Goal: Information Seeking & Learning: Learn about a topic

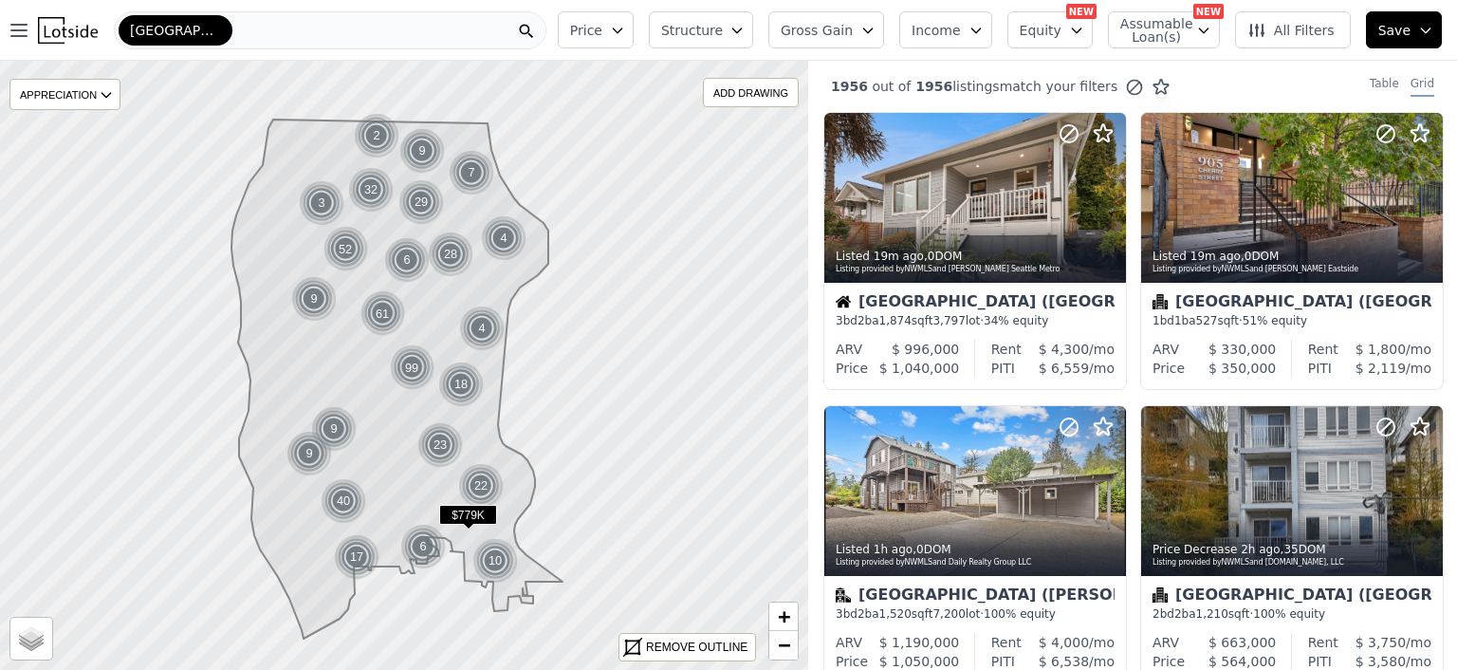
click at [212, 25] on div "[GEOGRAPHIC_DATA]" at bounding box center [330, 30] width 433 height 38
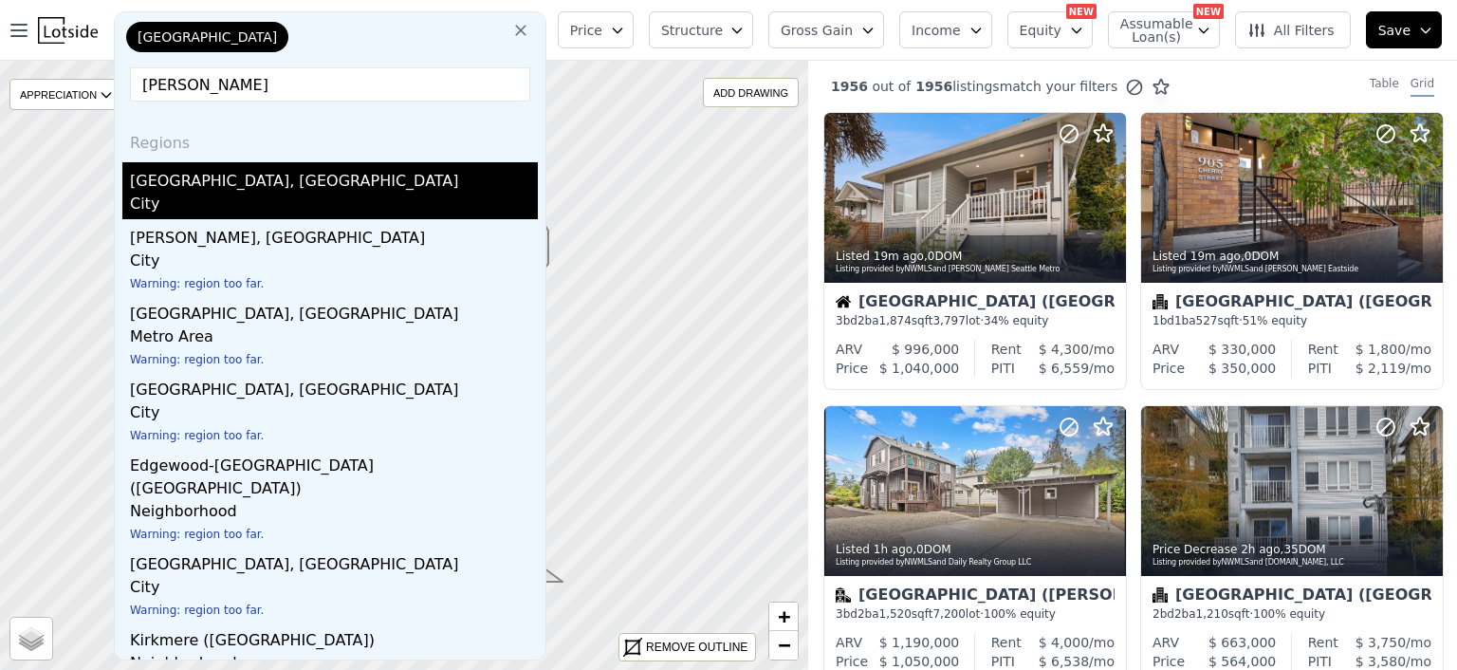
type input "[PERSON_NAME]"
click at [197, 180] on div "[GEOGRAPHIC_DATA], [GEOGRAPHIC_DATA]" at bounding box center [334, 177] width 408 height 30
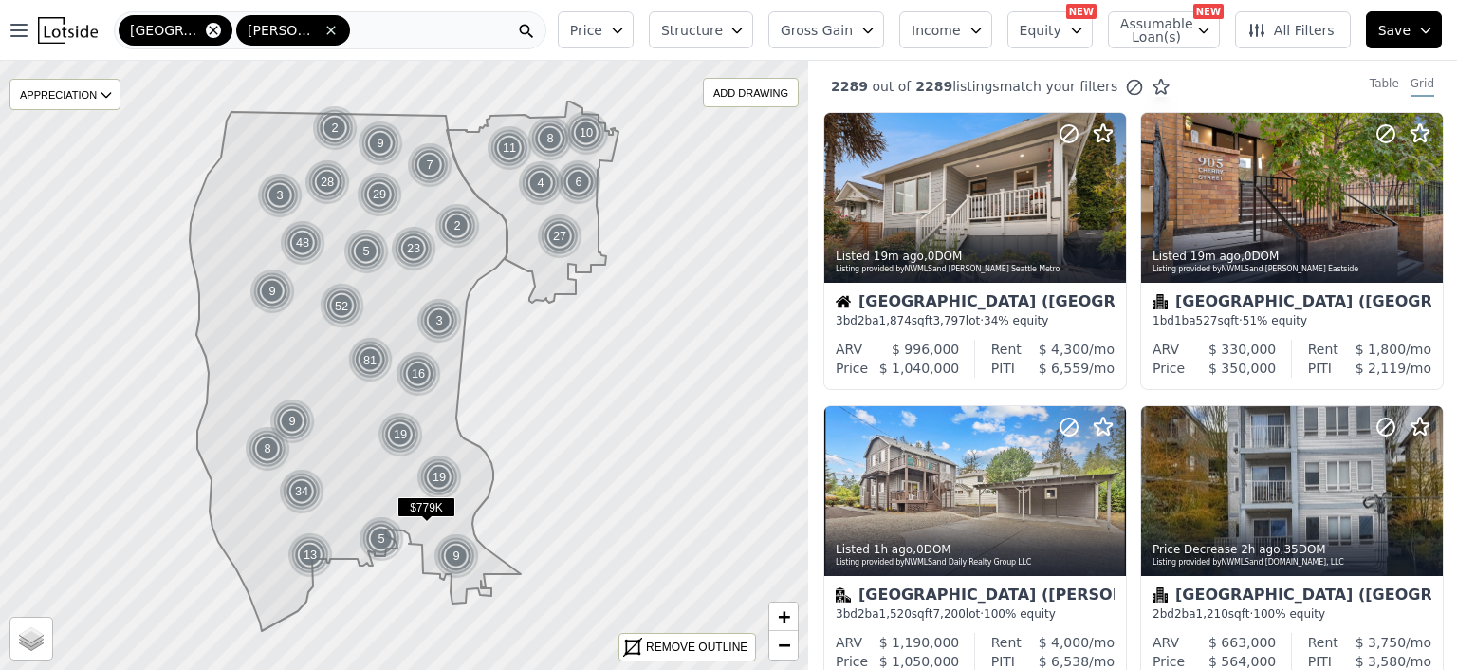
click at [206, 29] on icon at bounding box center [213, 30] width 15 height 15
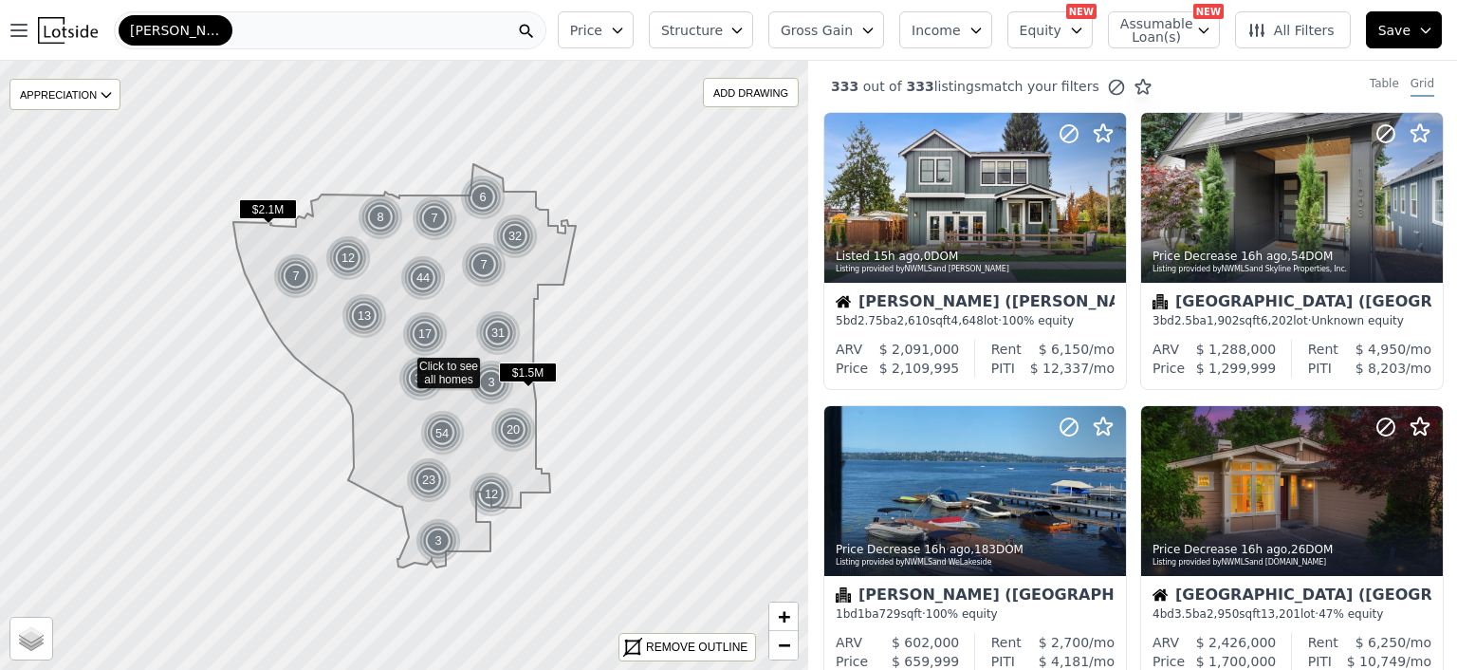
click at [745, 26] on icon "button" at bounding box center [736, 30] width 15 height 15
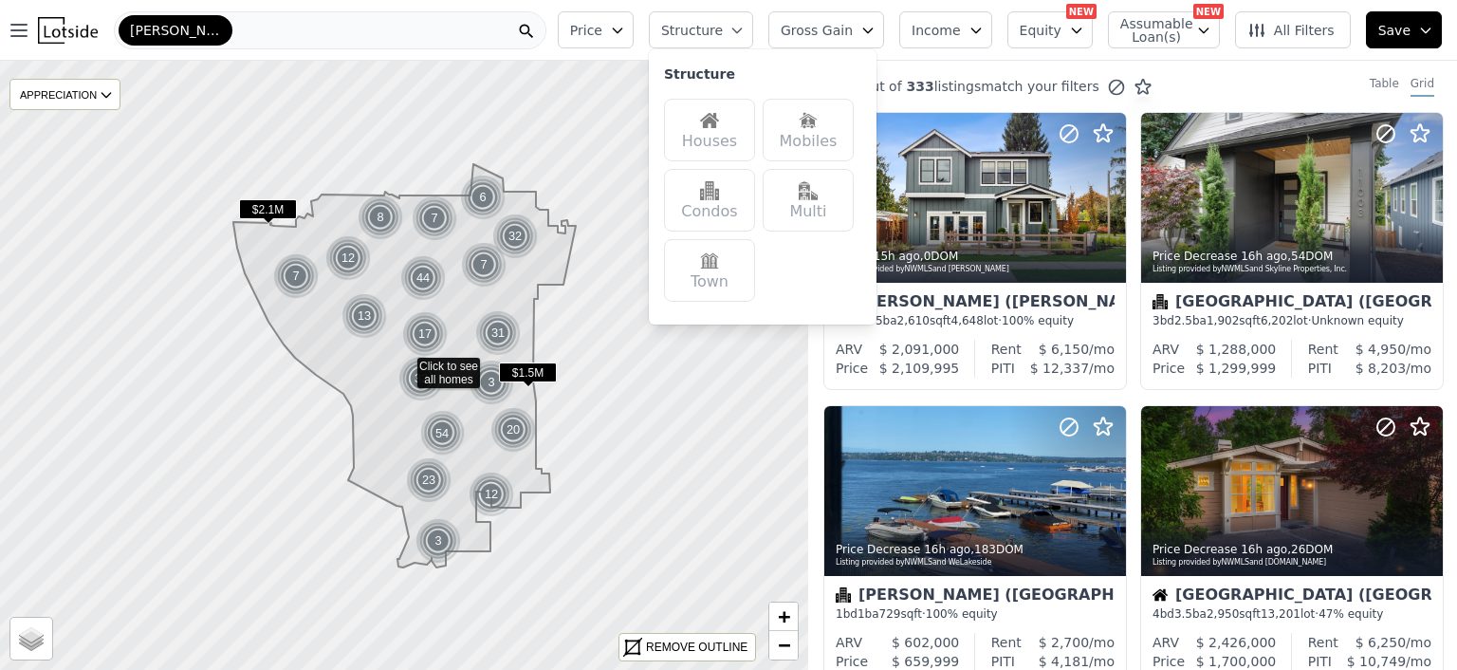
click at [719, 120] on img at bounding box center [709, 120] width 19 height 19
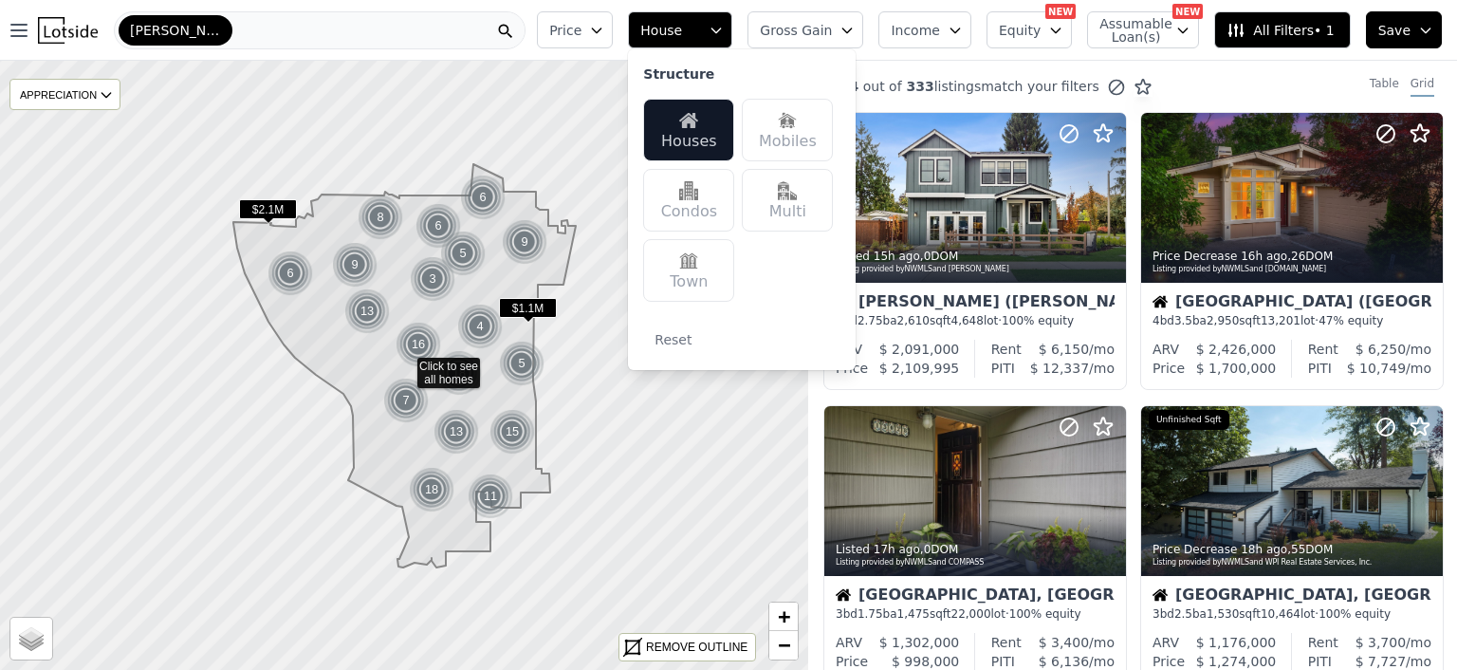
click at [797, 198] on img at bounding box center [787, 190] width 19 height 19
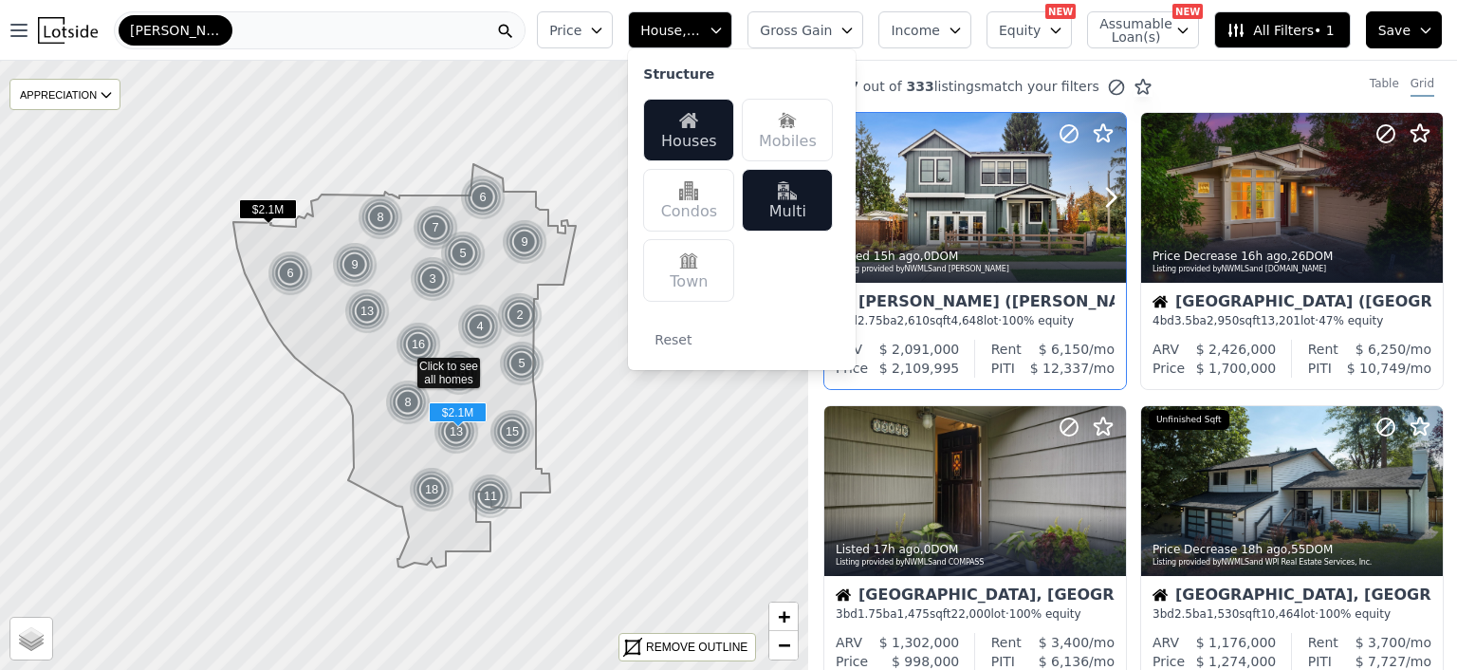
click at [1046, 261] on div "Listed 15h ago , 0 DOM" at bounding box center [976, 256] width 281 height 15
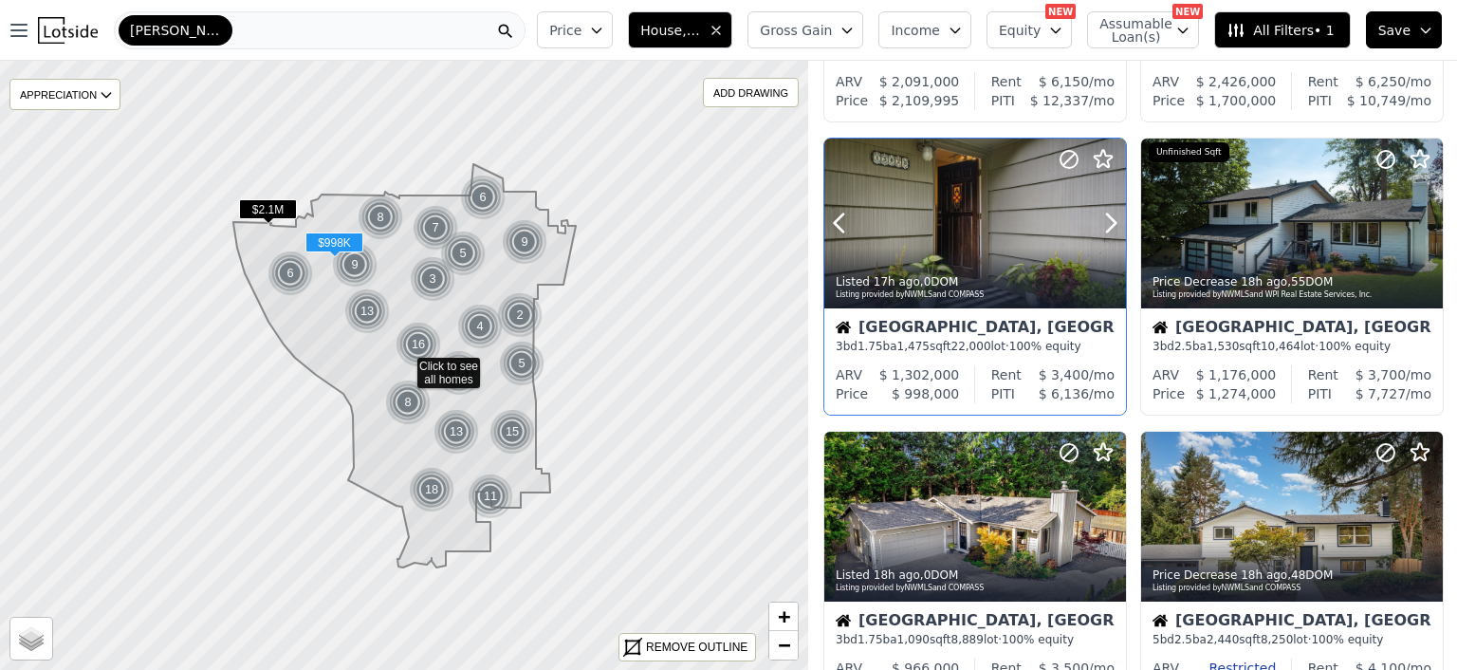
scroll to position [266, 0]
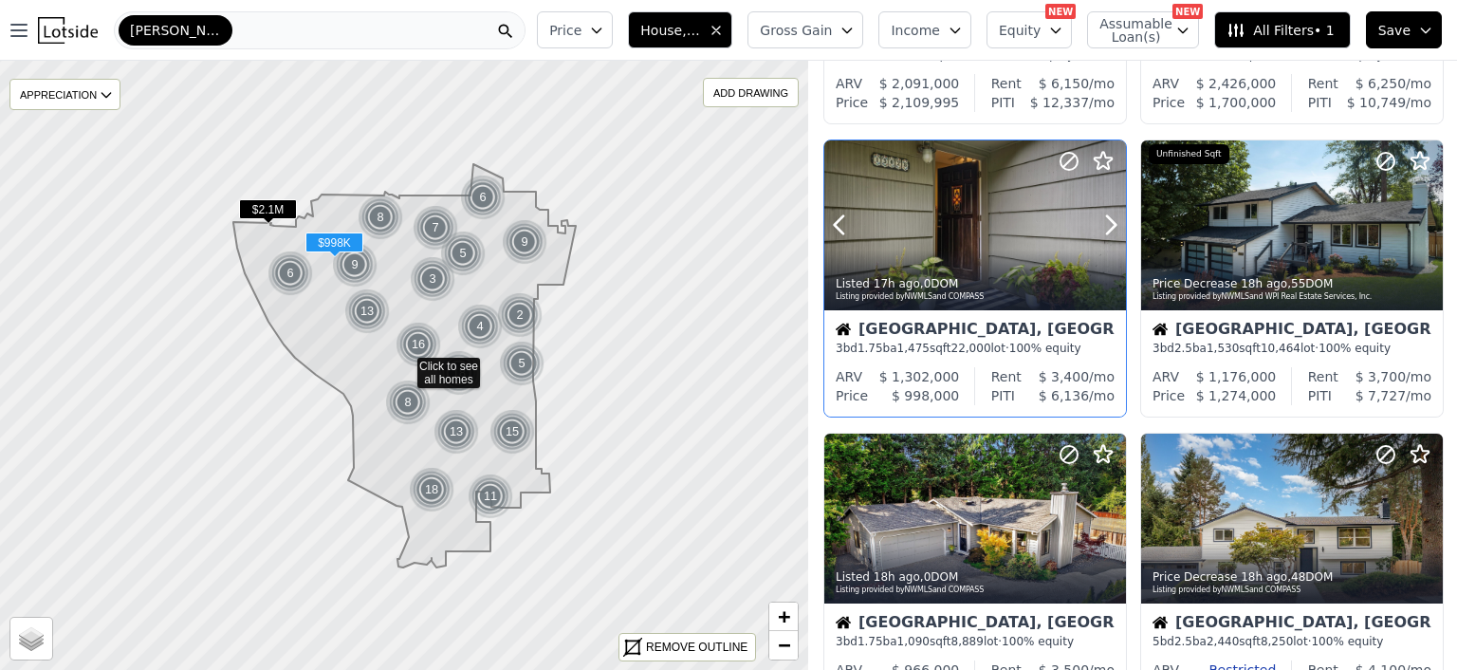
click at [933, 215] on div at bounding box center [975, 225] width 302 height 170
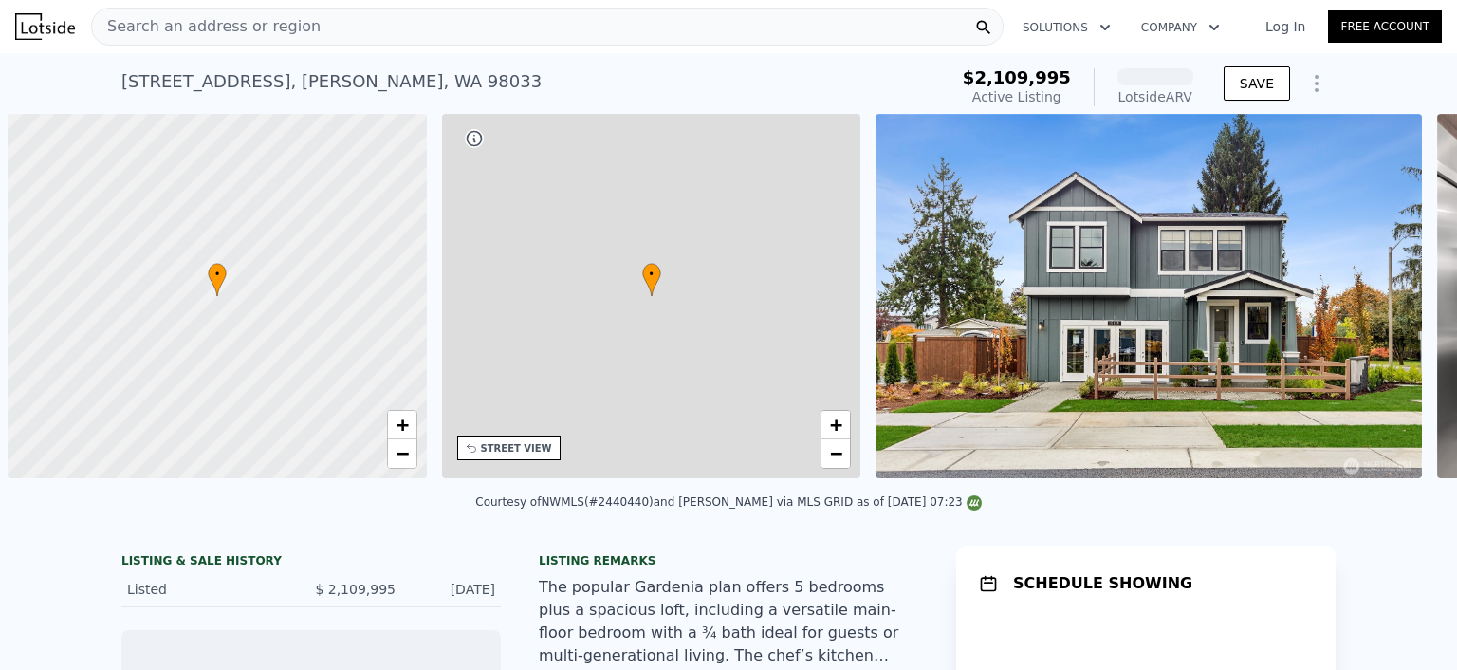
scroll to position [0, 8]
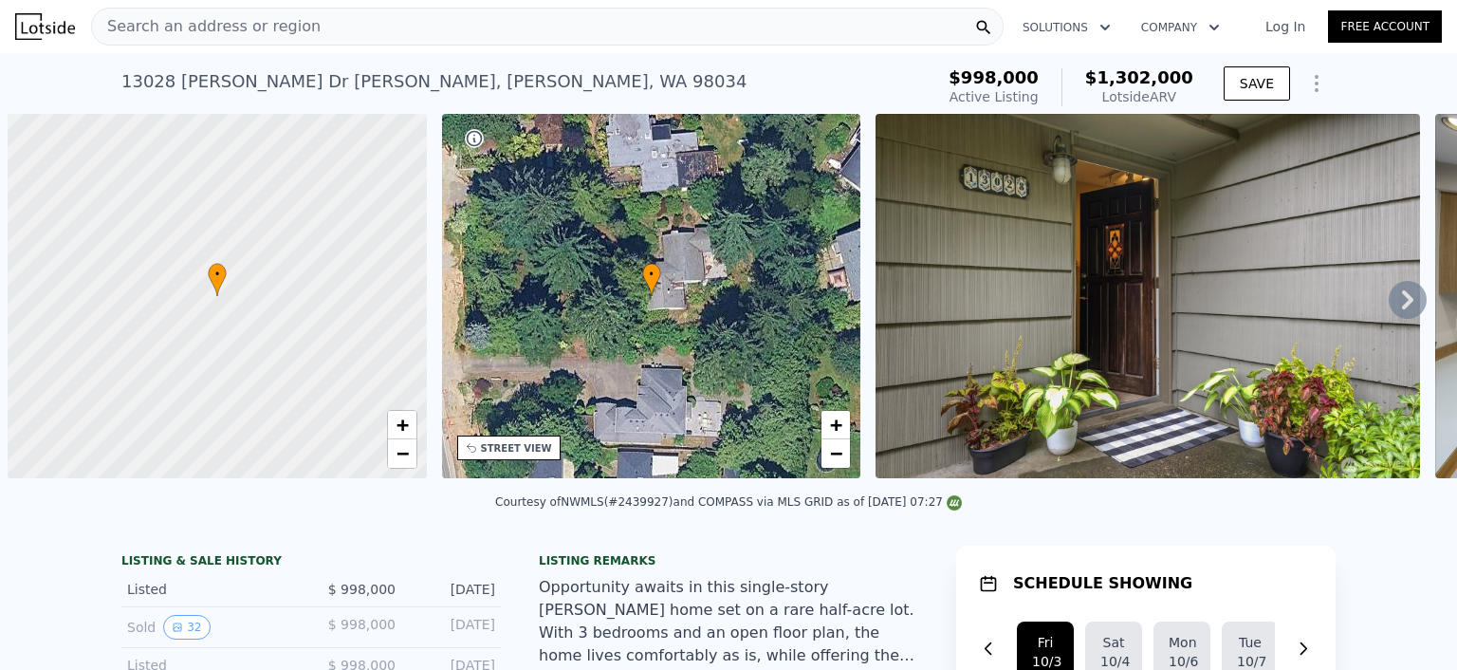
scroll to position [0, 8]
